Goal: Task Accomplishment & Management: Manage account settings

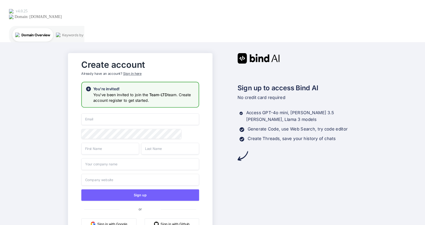
click at [127, 218] on button "Sign in with Google" at bounding box center [109, 224] width 55 height 12
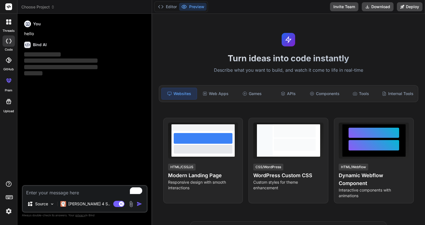
click at [8, 211] on img at bounding box center [9, 211] width 10 height 10
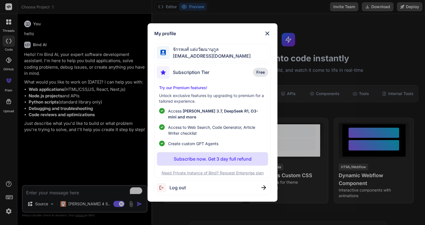
type textarea "x"
click at [246, 76] on div "Subscription Tier Free" at bounding box center [212, 73] width 111 height 15
click at [267, 36] on img at bounding box center [267, 33] width 7 height 7
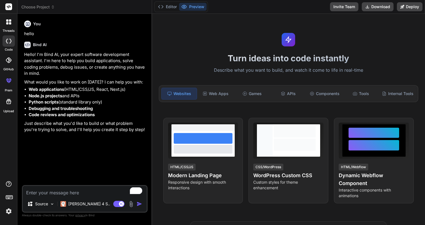
click at [10, 212] on img at bounding box center [9, 211] width 10 height 10
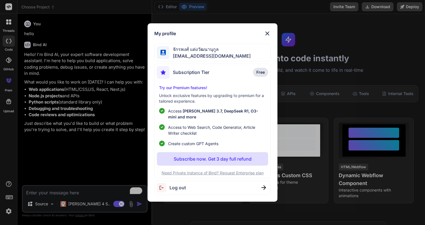
click at [241, 187] on div "Log out" at bounding box center [212, 187] width 116 height 14
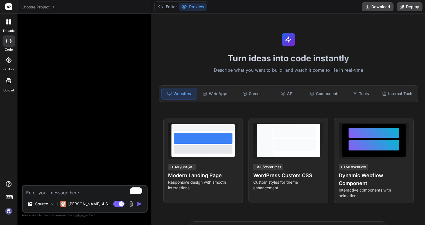
click at [7, 212] on img at bounding box center [9, 211] width 10 height 10
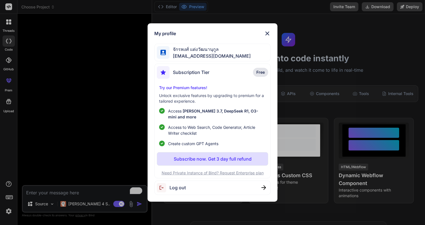
click at [9, 105] on div "My profile จักรพงศ์ แต่งวัฒนานุกูล mac.mdt01@gmail.com Subscription Tier Free T…" at bounding box center [212, 112] width 425 height 225
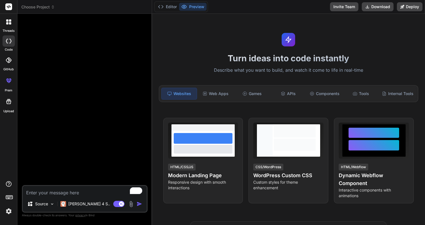
click at [10, 83] on icon at bounding box center [8, 80] width 7 height 7
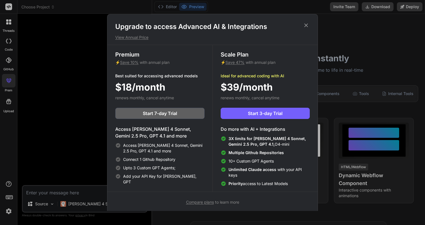
click at [307, 24] on icon at bounding box center [306, 25] width 6 height 6
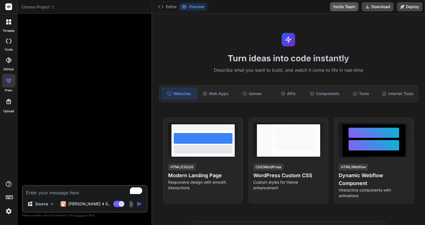
click at [352, 5] on button "Invite Team" at bounding box center [344, 6] width 28 height 9
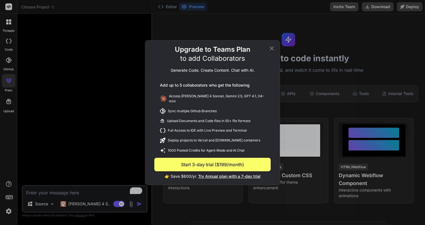
click at [273, 50] on icon at bounding box center [272, 48] width 4 height 4
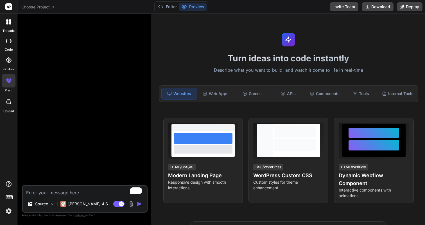
click at [9, 214] on img at bounding box center [9, 211] width 10 height 10
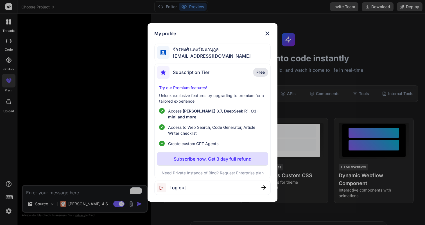
click at [249, 187] on div "Log out" at bounding box center [212, 187] width 116 height 14
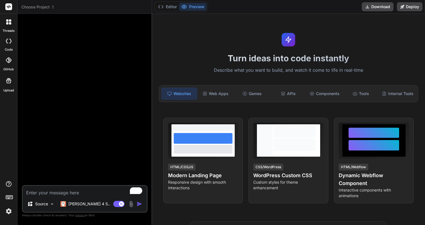
scroll to position [16, 0]
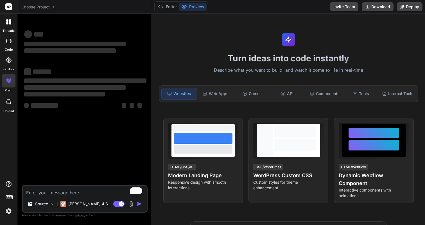
type textarea "x"
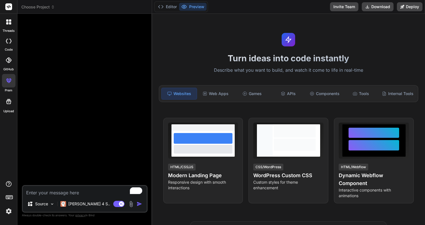
click at [8, 217] on div "threads code GitHub prem Upload" at bounding box center [8, 112] width 17 height 225
click at [8, 213] on img at bounding box center [9, 211] width 10 height 10
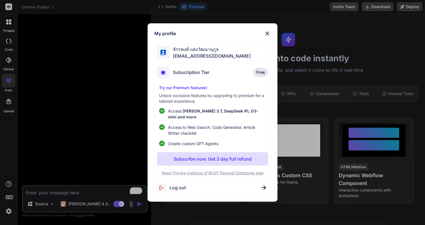
click at [239, 56] on div "จักรพงศ์ แต่งวัฒนานุกูล mac.mdt01@gmail.com" at bounding box center [212, 53] width 116 height 18
click at [266, 36] on img at bounding box center [267, 33] width 7 height 7
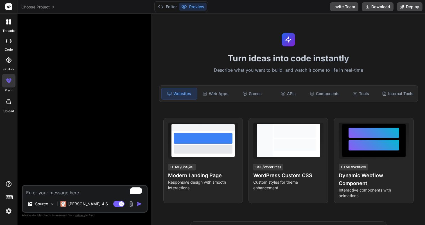
click at [9, 212] on img at bounding box center [9, 211] width 10 height 10
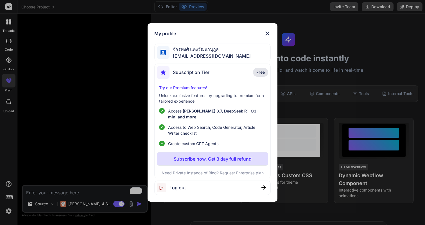
click at [165, 59] on div at bounding box center [163, 52] width 13 height 13
click at [189, 55] on span "[EMAIL_ADDRESS][DOMAIN_NAME]" at bounding box center [209, 56] width 81 height 7
click at [200, 61] on div "จักรพงศ์ แต่งวัฒนานุกูล mac.mdt01@gmail.com" at bounding box center [212, 53] width 116 height 18
click at [209, 56] on span "[EMAIL_ADDRESS][DOMAIN_NAME]" at bounding box center [209, 56] width 81 height 7
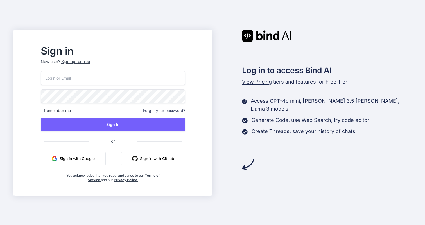
click at [104, 160] on button "Sign in with Google" at bounding box center [73, 158] width 65 height 13
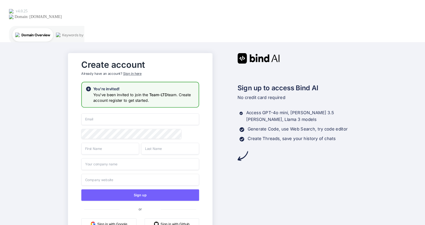
click at [125, 113] on input "email" at bounding box center [141, 119] width 118 height 12
type input "mac.mdt01@gmail.com"
click at [123, 143] on input "text" at bounding box center [111, 149] width 58 height 12
type input "Jakkapong"
type input "Teang"
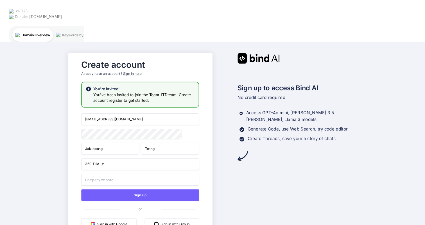
click at [123, 158] on input "360 THAI ฺฑ" at bounding box center [141, 164] width 118 height 12
click at [102, 158] on input "360 THAI ฺฑ" at bounding box center [141, 164] width 118 height 12
click at [114, 158] on input "360 THAI ฺฑ" at bounding box center [141, 164] width 118 height 12
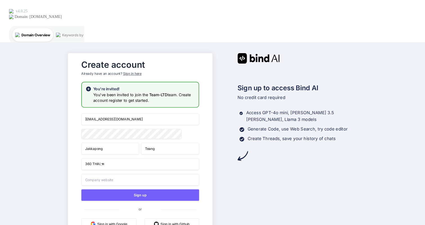
click at [94, 158] on input "360 THAI ฺฑ" at bounding box center [141, 164] width 118 height 12
type input "360 THAI ฺฑ"
click at [136, 71] on div "Sign in here" at bounding box center [132, 73] width 18 height 5
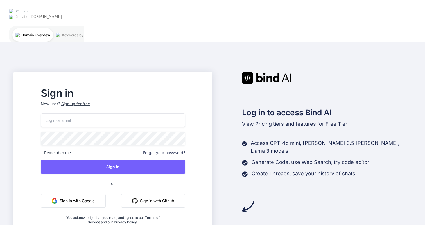
click at [101, 113] on input "email" at bounding box center [113, 120] width 144 height 14
click at [102, 194] on button "Sign in with Google" at bounding box center [73, 200] width 65 height 13
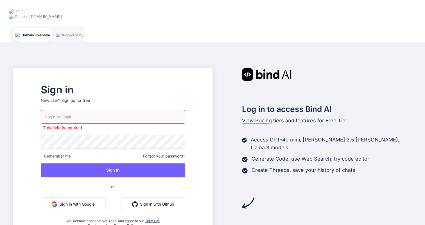
click at [137, 110] on input "email" at bounding box center [113, 117] width 144 height 14
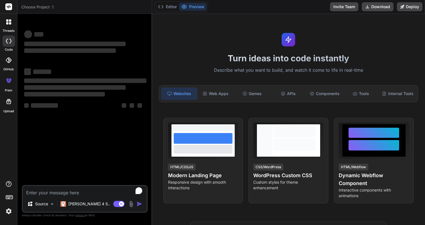
click at [6, 207] on img at bounding box center [9, 211] width 10 height 10
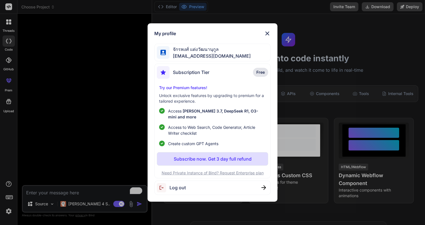
click at [201, 53] on span "จักรพงศ์ แต่งวัฒนานุกูล" at bounding box center [209, 49] width 81 height 7
click at [213, 186] on div "Log out" at bounding box center [212, 187] width 116 height 14
type textarea "x"
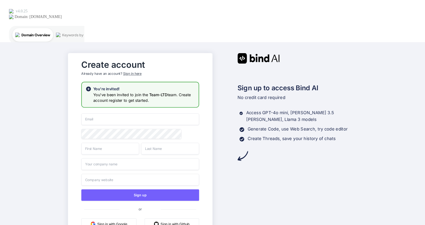
click at [129, 113] on input "email" at bounding box center [141, 119] width 118 height 12
click at [117, 113] on input "email" at bounding box center [141, 119] width 118 height 12
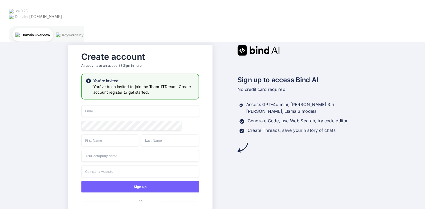
click at [137, 105] on input "email" at bounding box center [141, 111] width 118 height 12
type input "a"
type input "[EMAIL_ADDRESS][DOMAIN_NAME]"
click at [120, 135] on input "text" at bounding box center [111, 141] width 58 height 12
type input "Jakkapong"
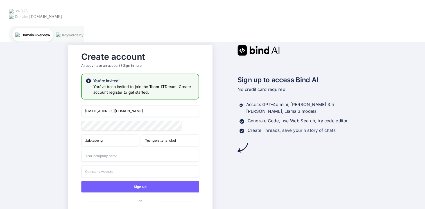
type input "Teangwattananukul"
type input "360 THAI VR"
click at [134, 166] on input "text" at bounding box center [141, 172] width 118 height 12
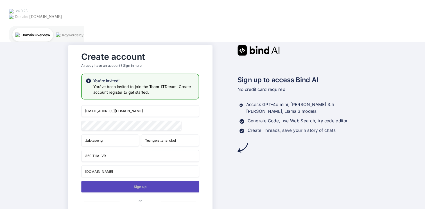
type input "360thaivr.com"
click at [135, 181] on button "Sign up" at bounding box center [141, 187] width 118 height 12
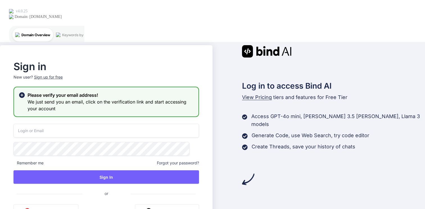
click at [103, 124] on input "email" at bounding box center [106, 131] width 186 height 14
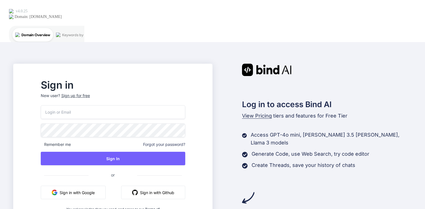
click at [112, 105] on input "email" at bounding box center [113, 112] width 144 height 14
type input "[EMAIL_ADDRESS][DOMAIN_NAME]"
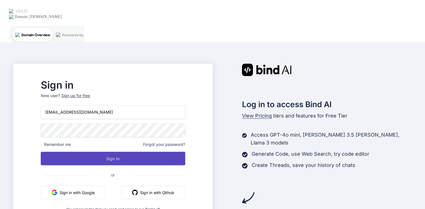
click at [68, 152] on button "Sign In" at bounding box center [113, 158] width 144 height 13
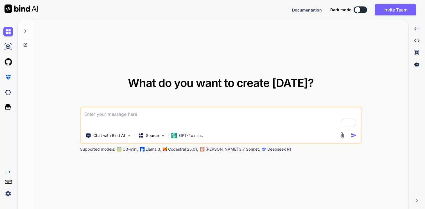
type textarea "x"
click at [9, 194] on img at bounding box center [8, 194] width 10 height 10
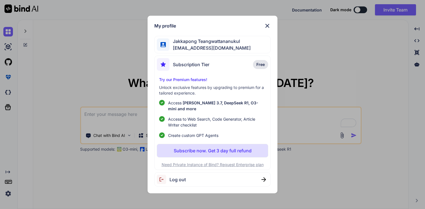
click at [268, 29] on img at bounding box center [267, 25] width 7 height 7
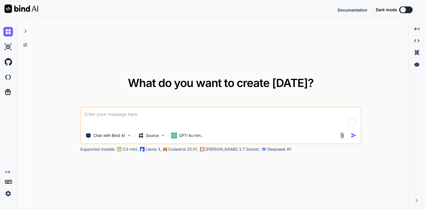
click at [10, 193] on img at bounding box center [8, 194] width 10 height 10
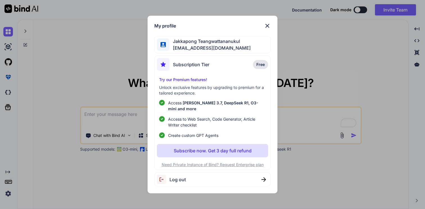
type textarea "x"
click at [266, 28] on img at bounding box center [267, 25] width 7 height 7
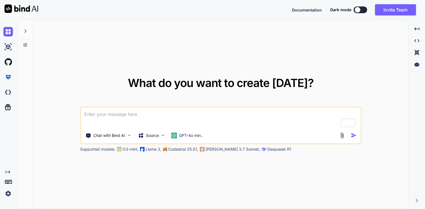
click at [10, 194] on img at bounding box center [8, 194] width 10 height 10
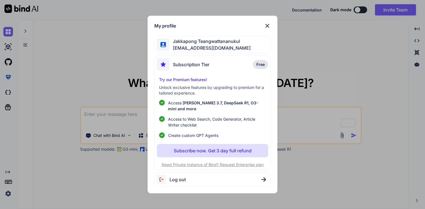
click at [267, 29] on img at bounding box center [267, 25] width 7 height 7
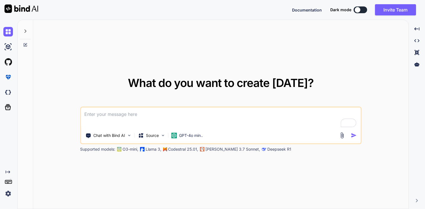
click at [9, 195] on img at bounding box center [8, 194] width 10 height 10
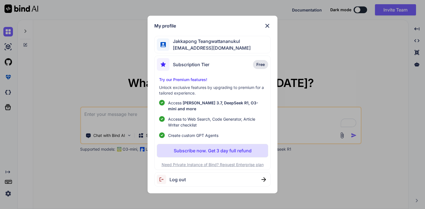
click at [240, 178] on div "Log out" at bounding box center [212, 180] width 116 height 14
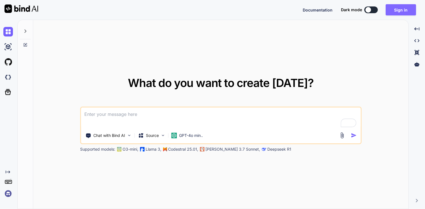
click at [400, 14] on button "Sign in" at bounding box center [401, 9] width 30 height 11
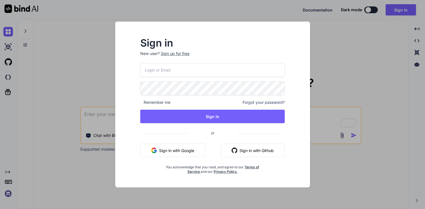
click at [194, 69] on input "email" at bounding box center [212, 70] width 144 height 14
type input "ท"
type input "mac.mdt01@gmail.com"
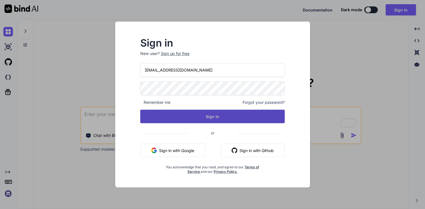
click at [209, 116] on button "Sign In" at bounding box center [212, 116] width 144 height 13
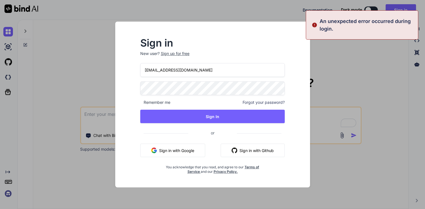
click at [187, 154] on button "Sign in with Google" at bounding box center [172, 150] width 65 height 13
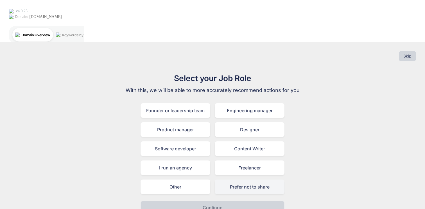
click at [231, 180] on div "Prefer not to share" at bounding box center [250, 187] width 70 height 15
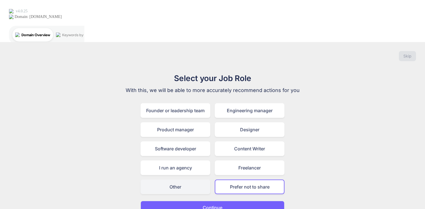
click at [194, 180] on div "Other" at bounding box center [176, 187] width 70 height 15
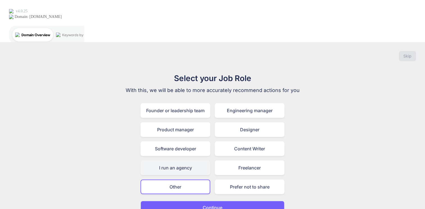
click at [190, 161] on div "I run an agency" at bounding box center [176, 168] width 70 height 15
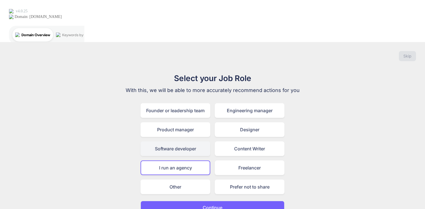
click at [190, 142] on div "Software developer" at bounding box center [176, 149] width 70 height 15
click at [209, 205] on p "Continue" at bounding box center [213, 208] width 20 height 7
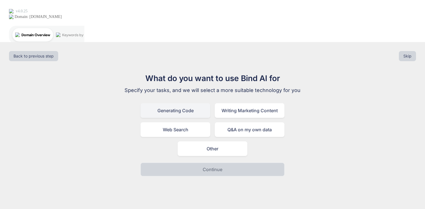
click at [191, 103] on div "Generating Code" at bounding box center [176, 110] width 70 height 15
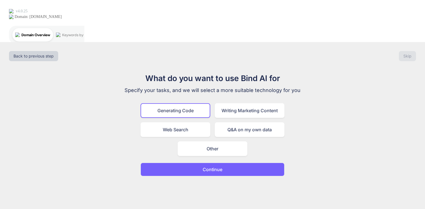
click at [205, 163] on button "Continue" at bounding box center [213, 169] width 144 height 13
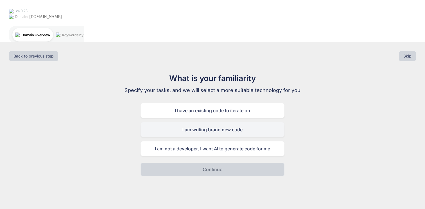
click at [212, 123] on div "I am writing brand new code" at bounding box center [213, 130] width 144 height 15
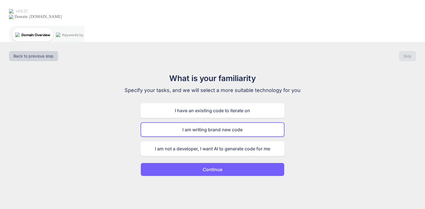
click at [212, 166] on p "Continue" at bounding box center [213, 169] width 20 height 7
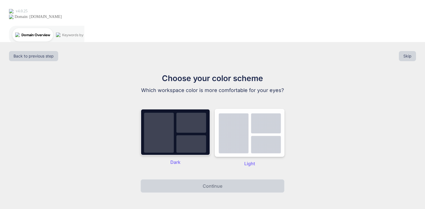
click at [176, 109] on img at bounding box center [176, 132] width 70 height 47
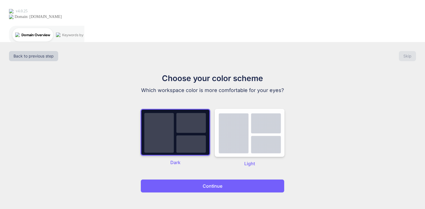
click at [206, 183] on p "Continue" at bounding box center [213, 186] width 20 height 7
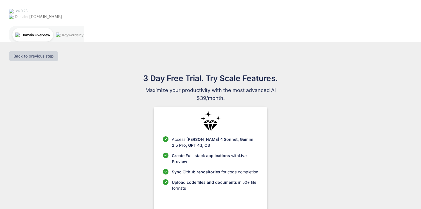
scroll to position [1, 0]
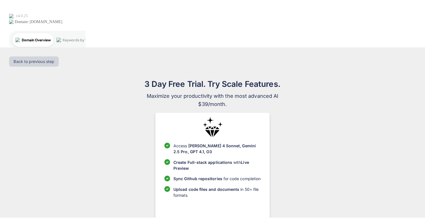
scroll to position [0, 0]
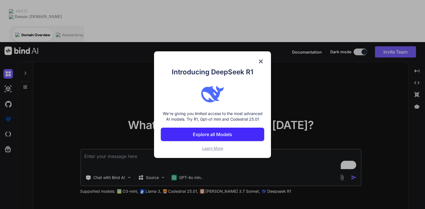
click at [260, 62] on img at bounding box center [260, 61] width 7 height 7
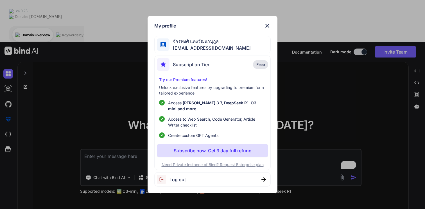
click at [264, 28] on img at bounding box center [267, 25] width 7 height 7
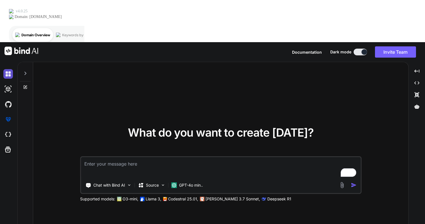
click at [8, 69] on img at bounding box center [8, 74] width 10 height 10
click at [6, 84] on img at bounding box center [8, 89] width 10 height 10
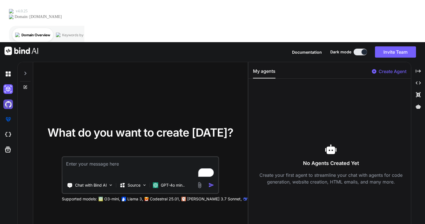
click at [7, 99] on img at bounding box center [8, 104] width 10 height 10
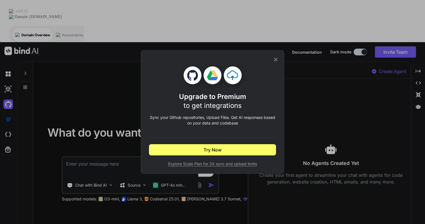
click at [276, 61] on icon at bounding box center [276, 59] width 6 height 6
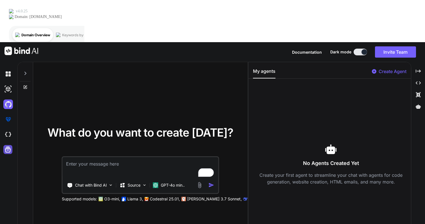
click at [9, 147] on icon at bounding box center [8, 150] width 6 height 6
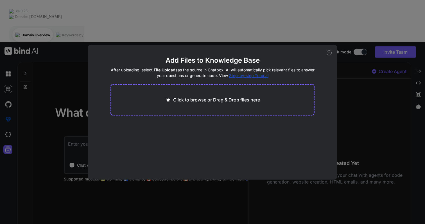
click at [331, 54] on div "Add Files to Knowledge Base After uploading, select File Uploads as the source …" at bounding box center [213, 112] width 250 height 135
click at [331, 53] on icon at bounding box center [329, 52] width 5 height 5
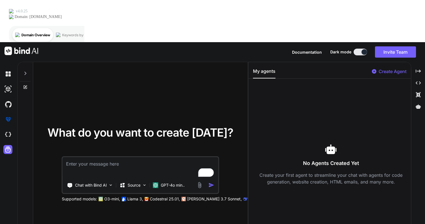
click at [27, 47] on img at bounding box center [21, 51] width 34 height 8
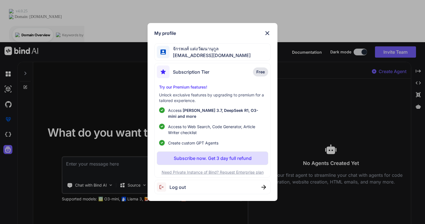
click at [196, 52] on span "จักรพงศ์ แต่งวัฒนานุกูล" at bounding box center [209, 48] width 81 height 7
click at [184, 75] on span "Subscription Tier" at bounding box center [191, 72] width 37 height 7
click at [199, 155] on p "Subscribe now. Get 3 day full refund" at bounding box center [213, 158] width 78 height 7
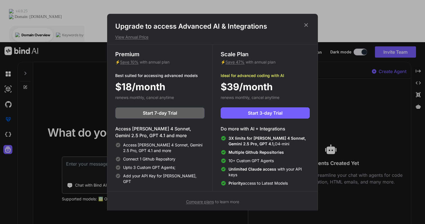
click at [307, 29] on h1 "Upgrade to access Advanced AI & Integrations" at bounding box center [212, 26] width 194 height 9
click at [305, 26] on icon at bounding box center [306, 25] width 6 height 6
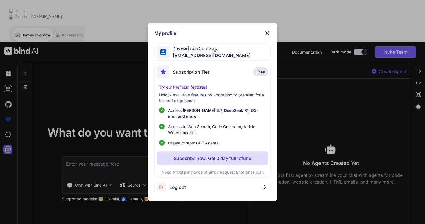
click at [188, 182] on div "Log out" at bounding box center [212, 187] width 116 height 14
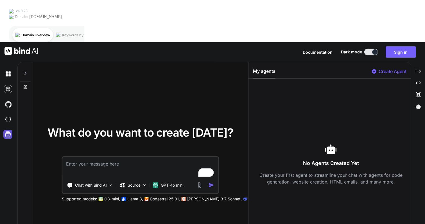
click at [5, 130] on icon at bounding box center [8, 134] width 8 height 8
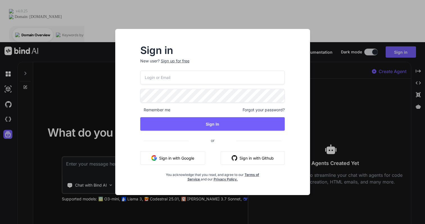
click at [277, 111] on span "Forgot your password?" at bounding box center [264, 110] width 42 height 6
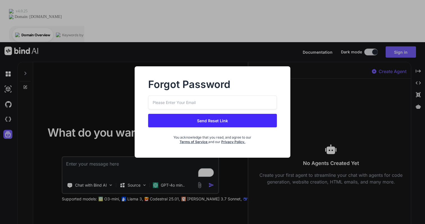
click at [227, 105] on input "email" at bounding box center [212, 103] width 129 height 14
type input "[EMAIL_ADDRESS][DOMAIN_NAME]"
click at [221, 123] on button "Send Reset Link" at bounding box center [212, 120] width 129 height 13
click at [220, 123] on button "Send Reset Link" at bounding box center [212, 120] width 129 height 13
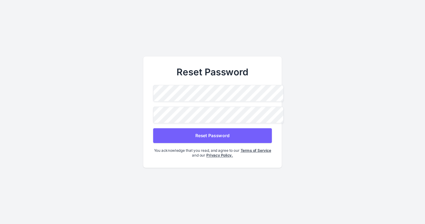
click at [189, 133] on button "Reset Password" at bounding box center [212, 135] width 119 height 15
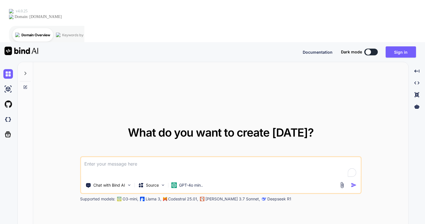
type textarea "x"
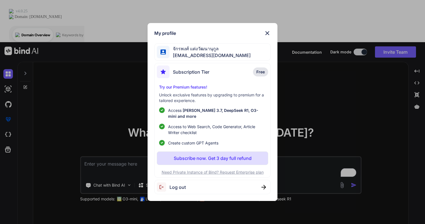
click at [219, 55] on span "[EMAIL_ADDRESS][DOMAIN_NAME]" at bounding box center [209, 55] width 81 height 7
click at [243, 170] on p "Need Private Instance of Bind? Request Enterprise plan" at bounding box center [212, 172] width 111 height 6
click at [252, 58] on div "จักรพงศ์ แต่งวัฒนานุกูล mac.mdt01@gmail.com" at bounding box center [212, 52] width 116 height 18
click at [267, 37] on img at bounding box center [267, 33] width 7 height 7
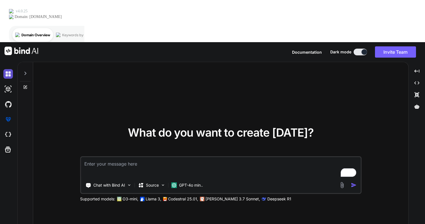
click at [8, 69] on img at bounding box center [8, 74] width 10 height 10
click at [10, 47] on img at bounding box center [21, 51] width 34 height 8
click at [26, 85] on icon at bounding box center [25, 87] width 4 height 4
click at [26, 71] on icon at bounding box center [25, 73] width 4 height 4
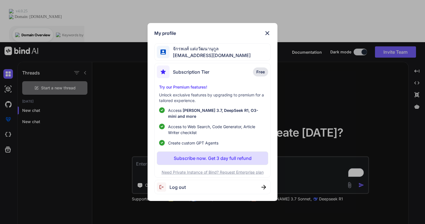
click at [8, 197] on div "My profile จักรพงศ์ แต่งวัฒนานุกูล mac.mdt01@gmail.com Subscription Tier Free T…" at bounding box center [212, 112] width 425 height 224
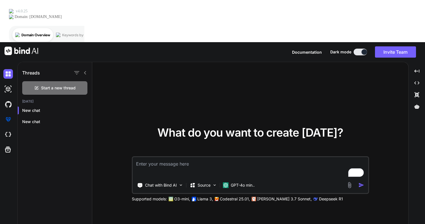
click at [6, 182] on div "Created with Pixso." at bounding box center [7, 160] width 15 height 188
click at [7, 224] on icon "Created with Pixso." at bounding box center [8, 228] width 4 height 4
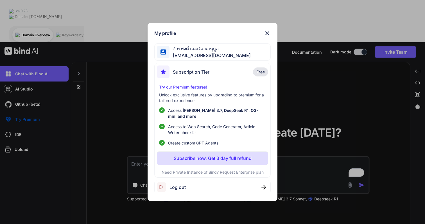
click at [224, 59] on div "จักรพงศ์ แต่งวัฒนานุกูล mac.mdt01@gmail.com" at bounding box center [212, 52] width 116 height 18
click at [268, 36] on img at bounding box center [267, 33] width 7 height 7
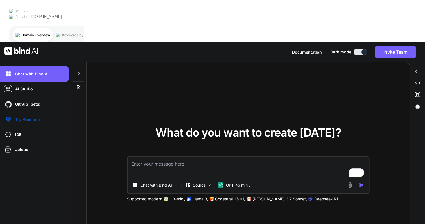
click at [321, 50] on span "Documentation" at bounding box center [307, 52] width 30 height 5
click at [34, 145] on div "Upload" at bounding box center [35, 149] width 65 height 9
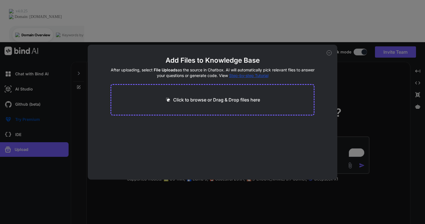
click at [34, 95] on div "Add Files to Knowledge Base After uploading, select File Uploads as the source …" at bounding box center [212, 112] width 425 height 224
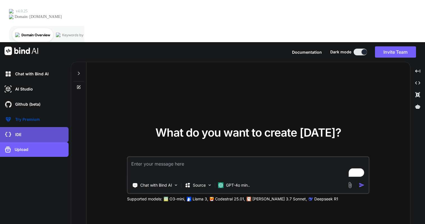
click at [26, 130] on div "IDE" at bounding box center [35, 135] width 65 height 10
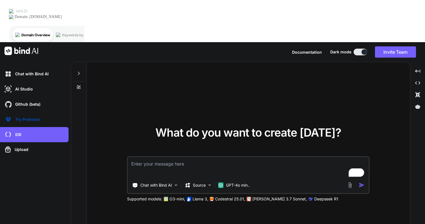
click at [419, 218] on div "Created with Pixso. Created with Pixso. Created with Pixso. Created with Pixso." at bounding box center [418, 166] width 10 height 200
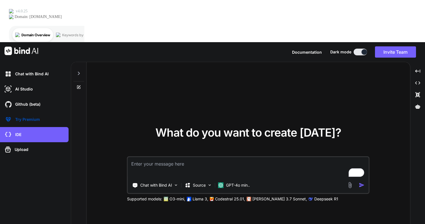
click at [24, 47] on img at bounding box center [21, 51] width 34 height 8
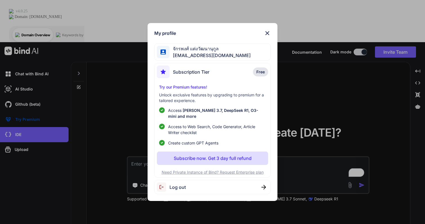
click at [208, 158] on p "Subscribe now. Get 3 day full refund" at bounding box center [213, 158] width 78 height 7
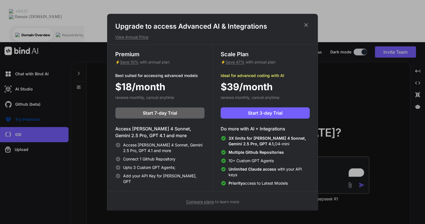
click at [307, 26] on icon at bounding box center [306, 25] width 6 height 6
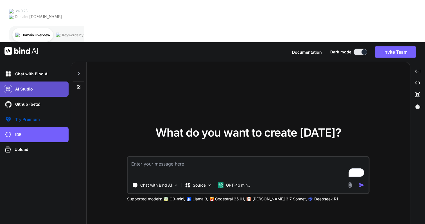
click at [33, 84] on div "AI Studio" at bounding box center [35, 89] width 65 height 10
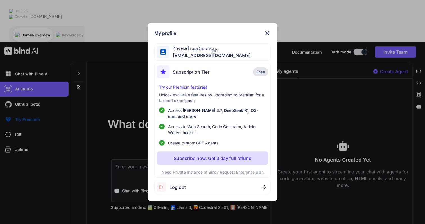
click at [268, 37] on img at bounding box center [267, 33] width 7 height 7
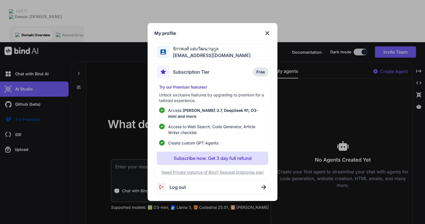
click at [268, 37] on img at bounding box center [267, 33] width 7 height 7
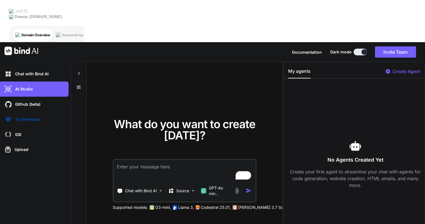
click at [311, 50] on span "Documentation" at bounding box center [307, 52] width 30 height 5
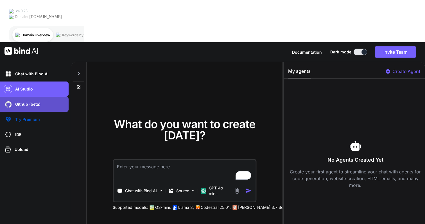
click at [51, 99] on div "Github (beta)" at bounding box center [35, 104] width 65 height 10
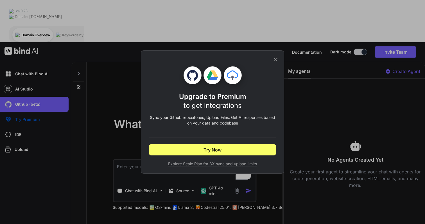
click at [40, 74] on div "Upgrade to Premium to get integrations Sync your Github repositories, Upload Fi…" at bounding box center [212, 112] width 425 height 224
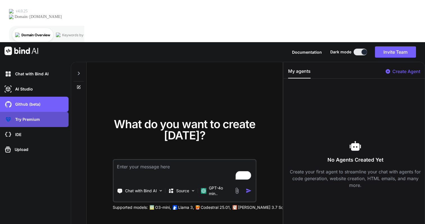
click at [42, 115] on div "Try Premium" at bounding box center [35, 120] width 65 height 10
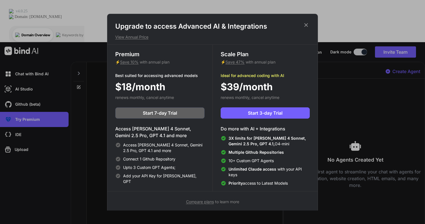
click at [37, 92] on div "Upgrade to access Advanced AI & Integrations View Annual Price Premium ⚡ Save 1…" at bounding box center [212, 112] width 425 height 224
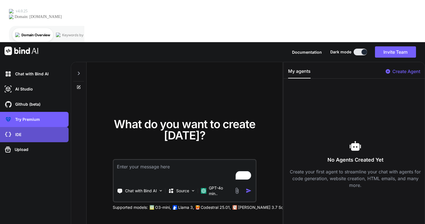
click at [35, 130] on div "IDE" at bounding box center [35, 135] width 65 height 10
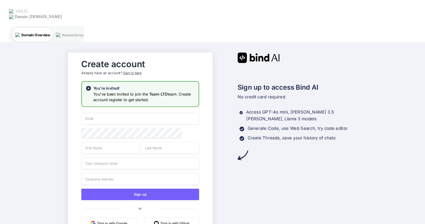
click at [132, 113] on input "email" at bounding box center [141, 119] width 118 height 12
click at [131, 56] on div "Create account Already have an account? Sign in here" at bounding box center [141, 68] width 118 height 25
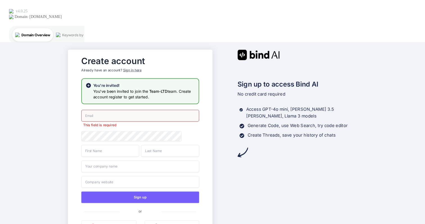
click at [131, 68] on div "Sign in here" at bounding box center [132, 70] width 18 height 5
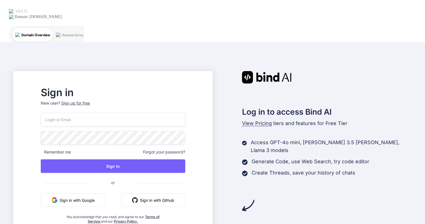
click at [136, 113] on input "email" at bounding box center [113, 120] width 144 height 14
type input "[EMAIL_ADDRESS][DOMAIN_NAME]"
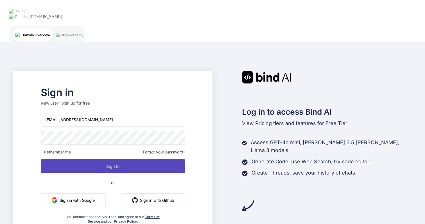
click at [129, 159] on button "Sign In" at bounding box center [113, 165] width 144 height 13
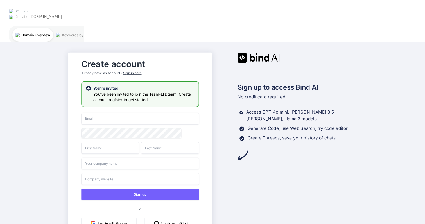
click at [132, 113] on input "email" at bounding box center [141, 119] width 118 height 12
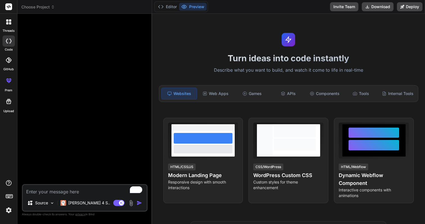
type textarea "x"
click at [10, 212] on img at bounding box center [9, 210] width 10 height 10
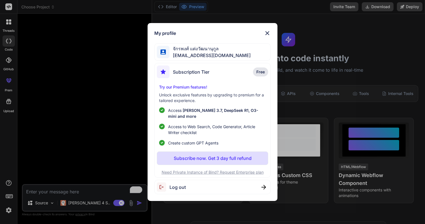
click at [257, 75] on span "Free" at bounding box center [260, 72] width 8 height 6
click at [266, 36] on img at bounding box center [267, 33] width 7 height 7
